Goal: Communication & Community: Answer question/provide support

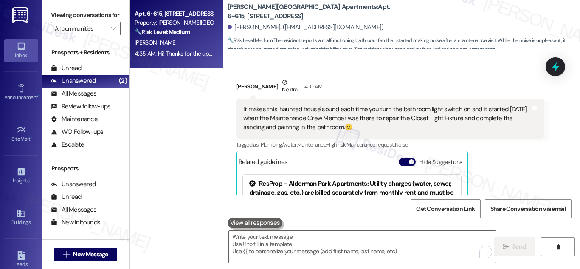
scroll to position [17148, 0]
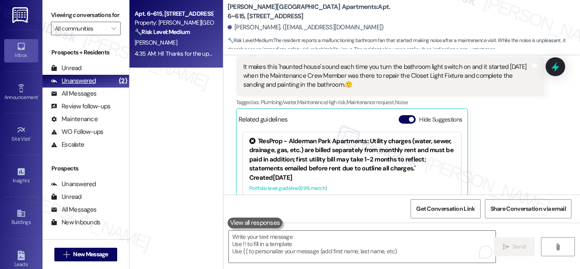
click at [81, 85] on div "Unanswered" at bounding box center [73, 80] width 45 height 9
click at [166, 47] on div "[PERSON_NAME]" at bounding box center [174, 42] width 80 height 11
click at [170, 23] on div "Property: [PERSON_NAME][GEOGRAPHIC_DATA] Apartments" at bounding box center [174, 22] width 78 height 9
click at [178, 41] on div "[PERSON_NAME]" at bounding box center [174, 42] width 80 height 11
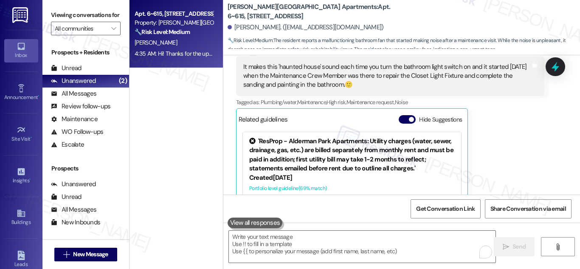
click at [178, 41] on div "[PERSON_NAME]" at bounding box center [174, 42] width 80 height 11
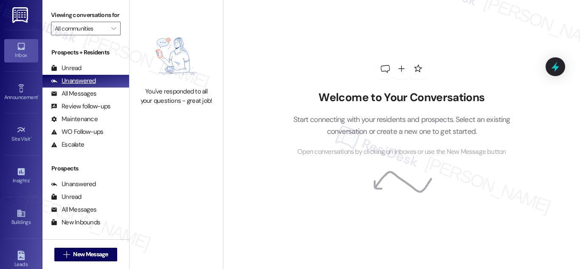
click at [92, 85] on div "Unanswered" at bounding box center [73, 80] width 45 height 9
